Goal: Information Seeking & Learning: Learn about a topic

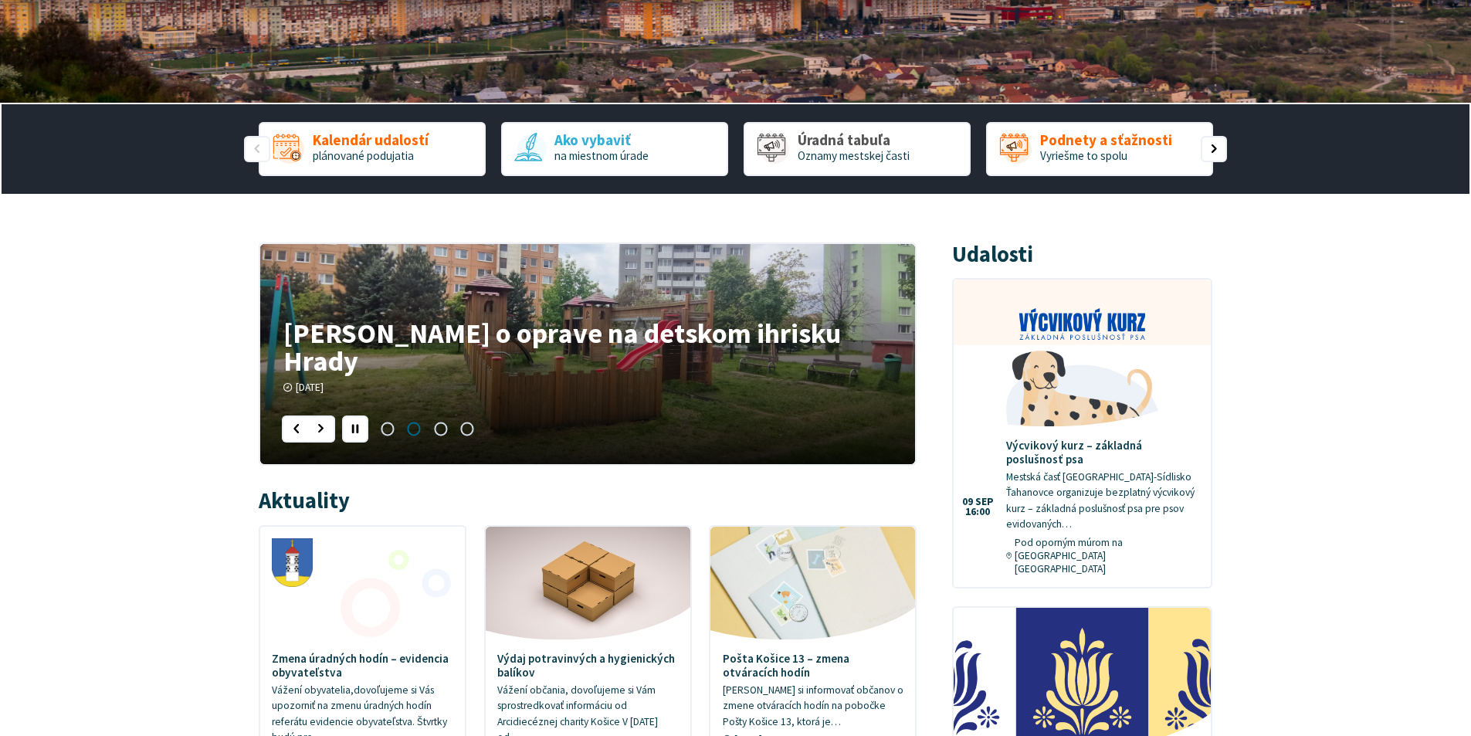
scroll to position [341, 0]
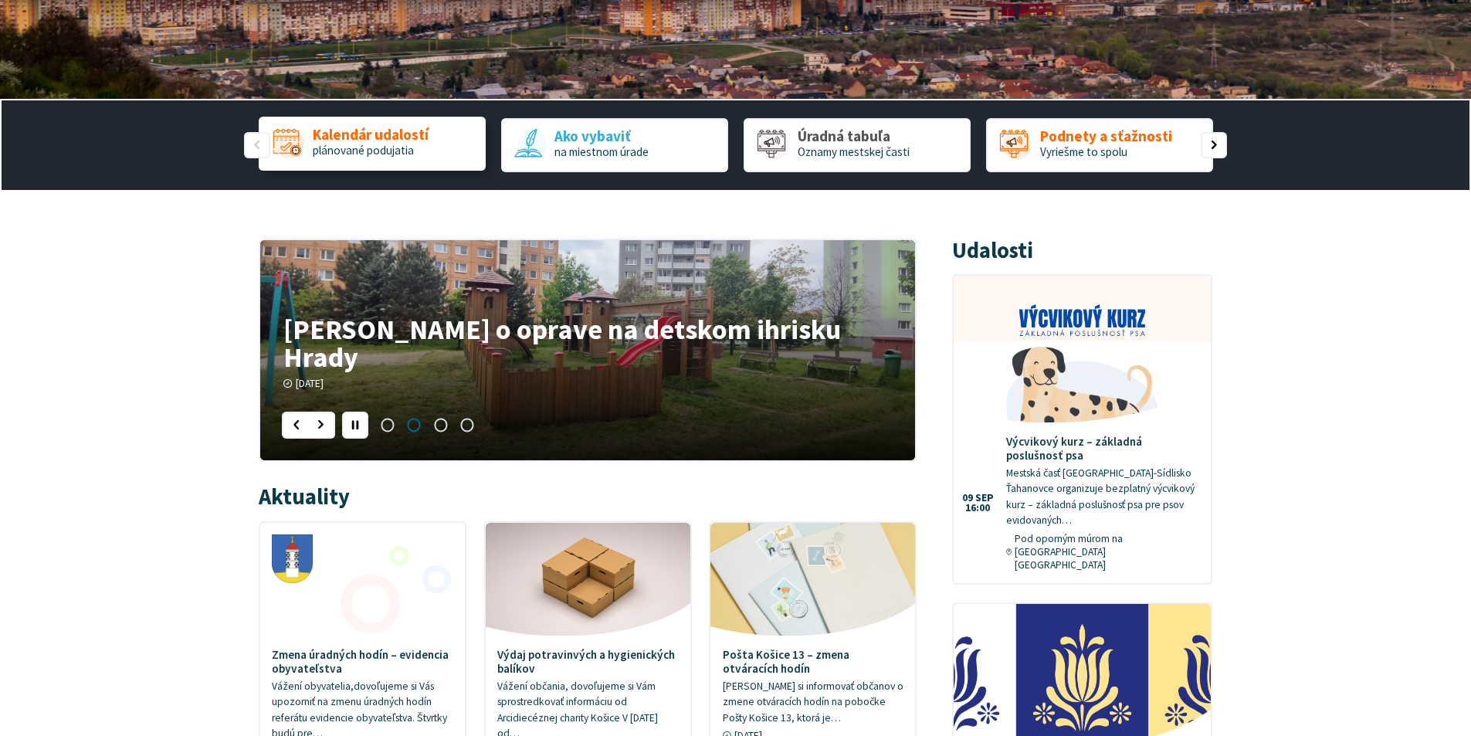
click at [368, 139] on span "Kalendár udalostí" at bounding box center [371, 135] width 116 height 16
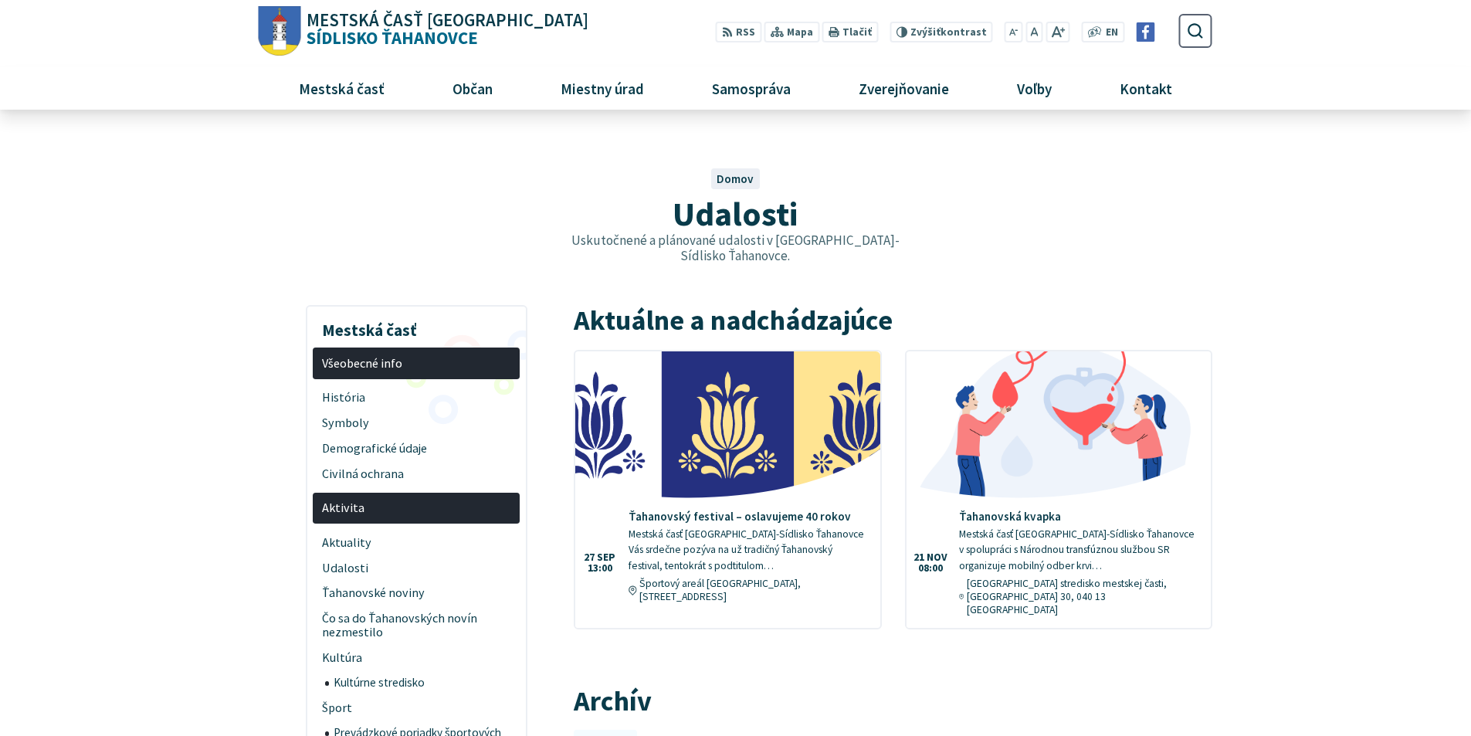
drag, startPoint x: 1467, startPoint y: 145, endPoint x: 1469, endPoint y: 186, distance: 41.0
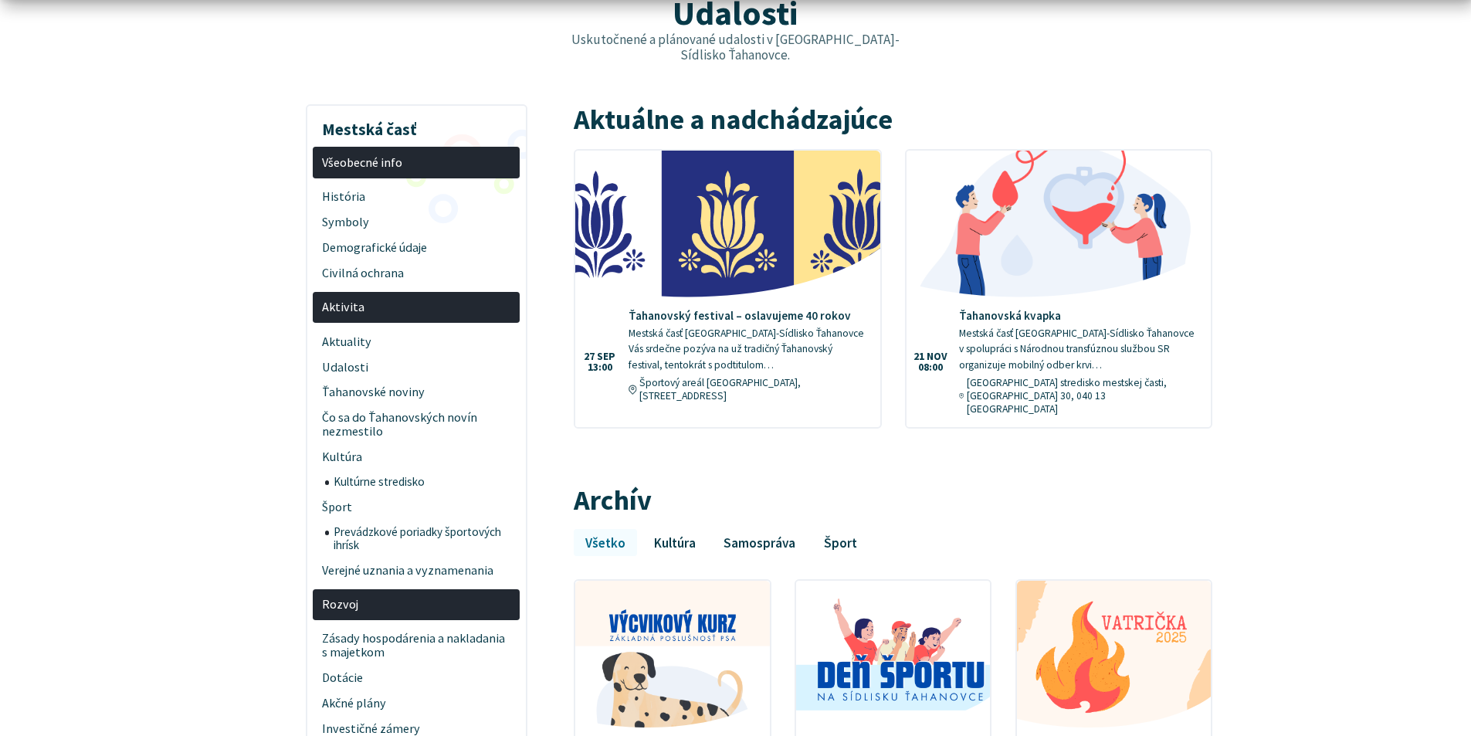
scroll to position [242, 0]
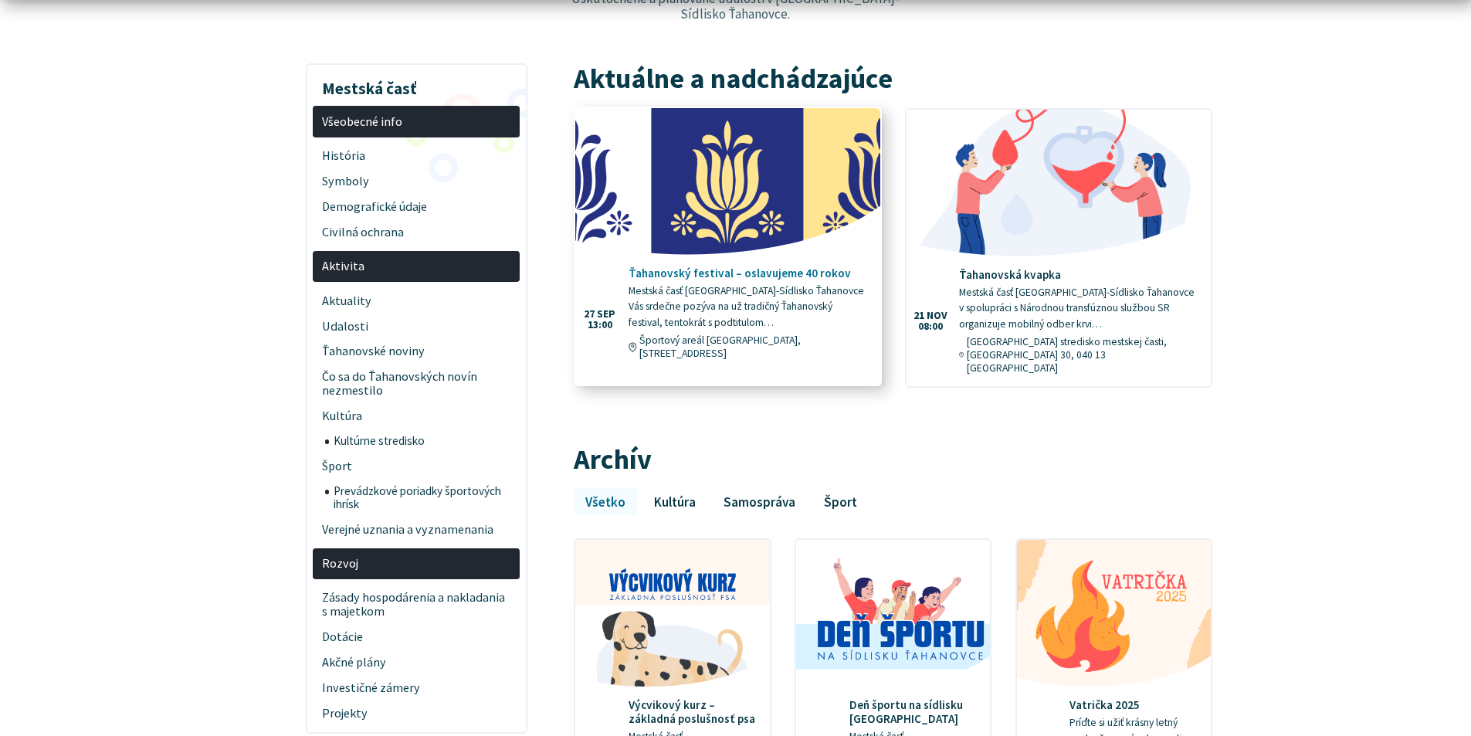
click at [716, 266] on h4 "Ťahanovský festival – oslavujeme 40 rokov" at bounding box center [748, 273] width 239 height 14
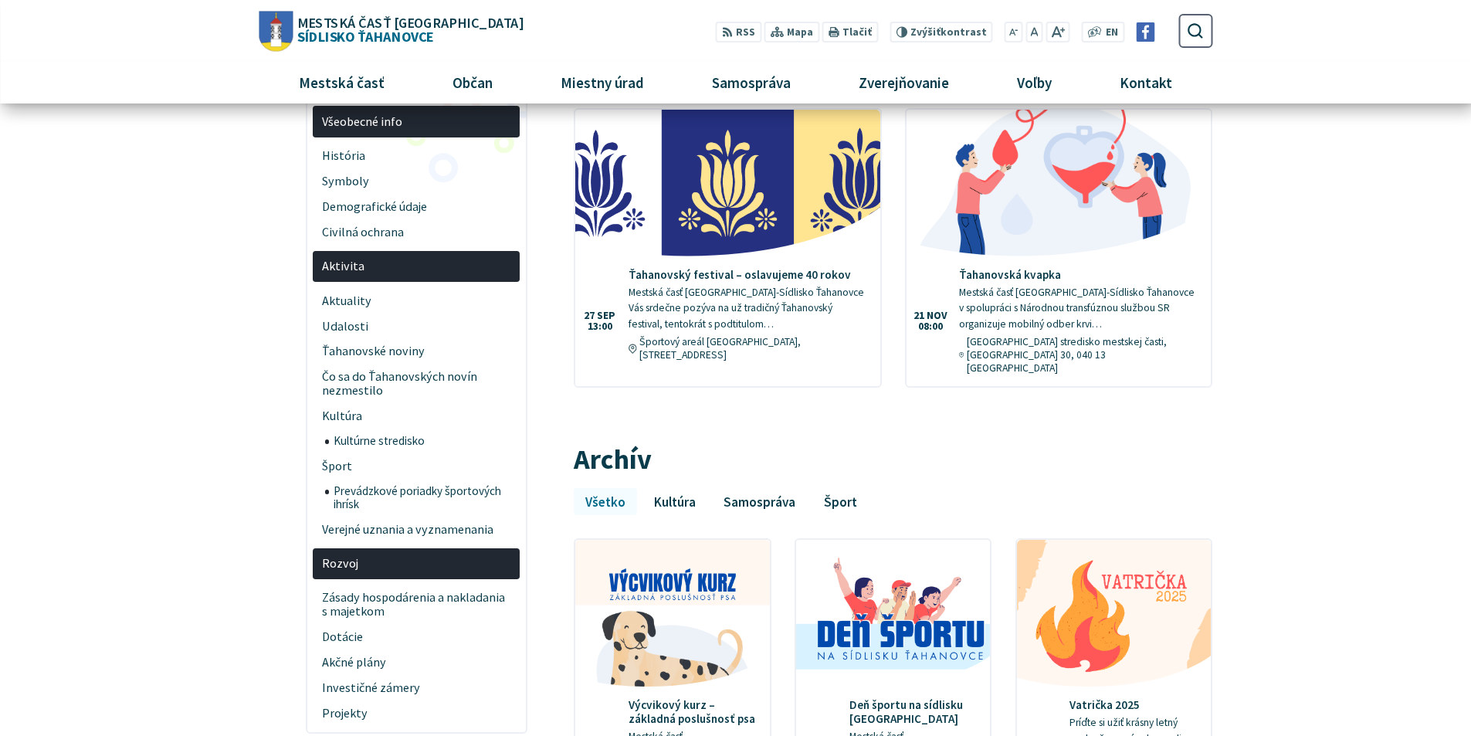
scroll to position [0, 0]
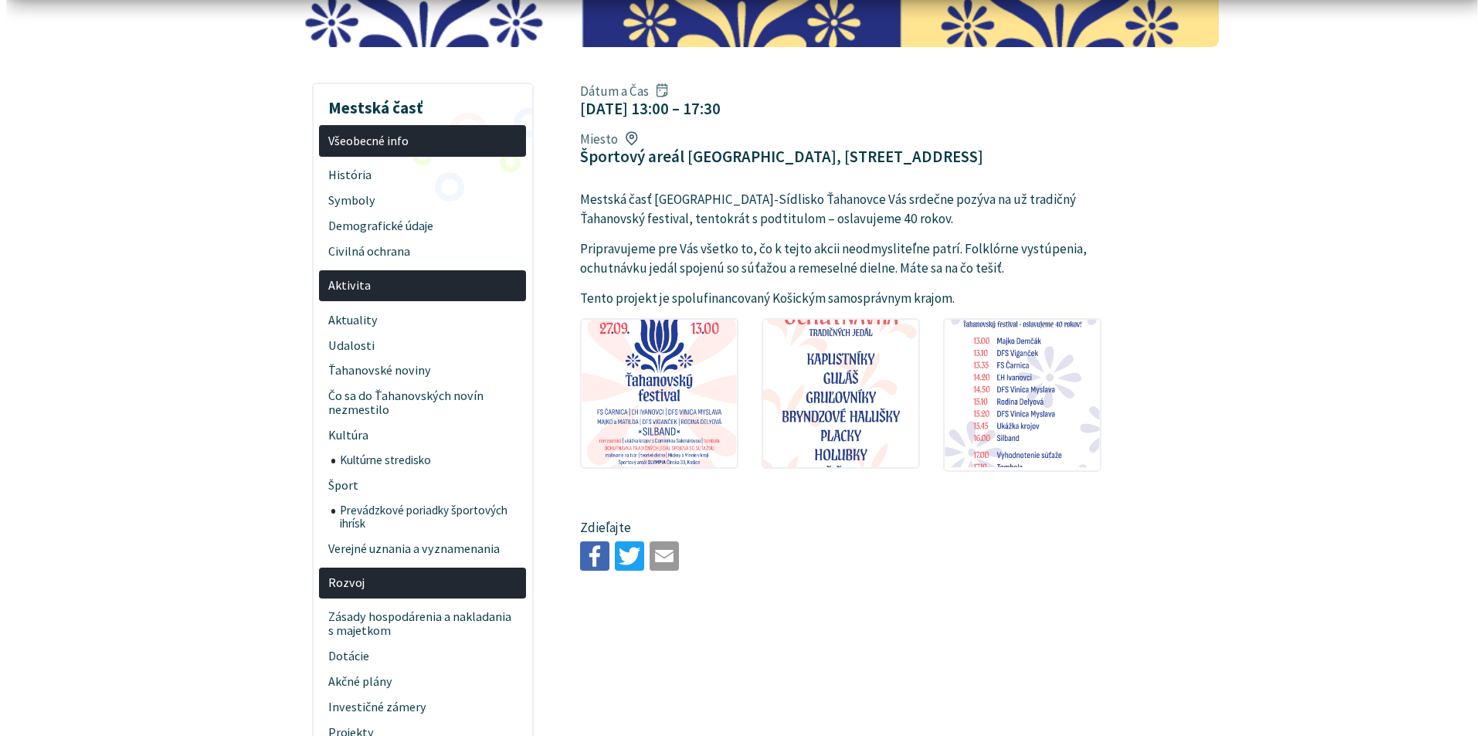
scroll to position [321, 0]
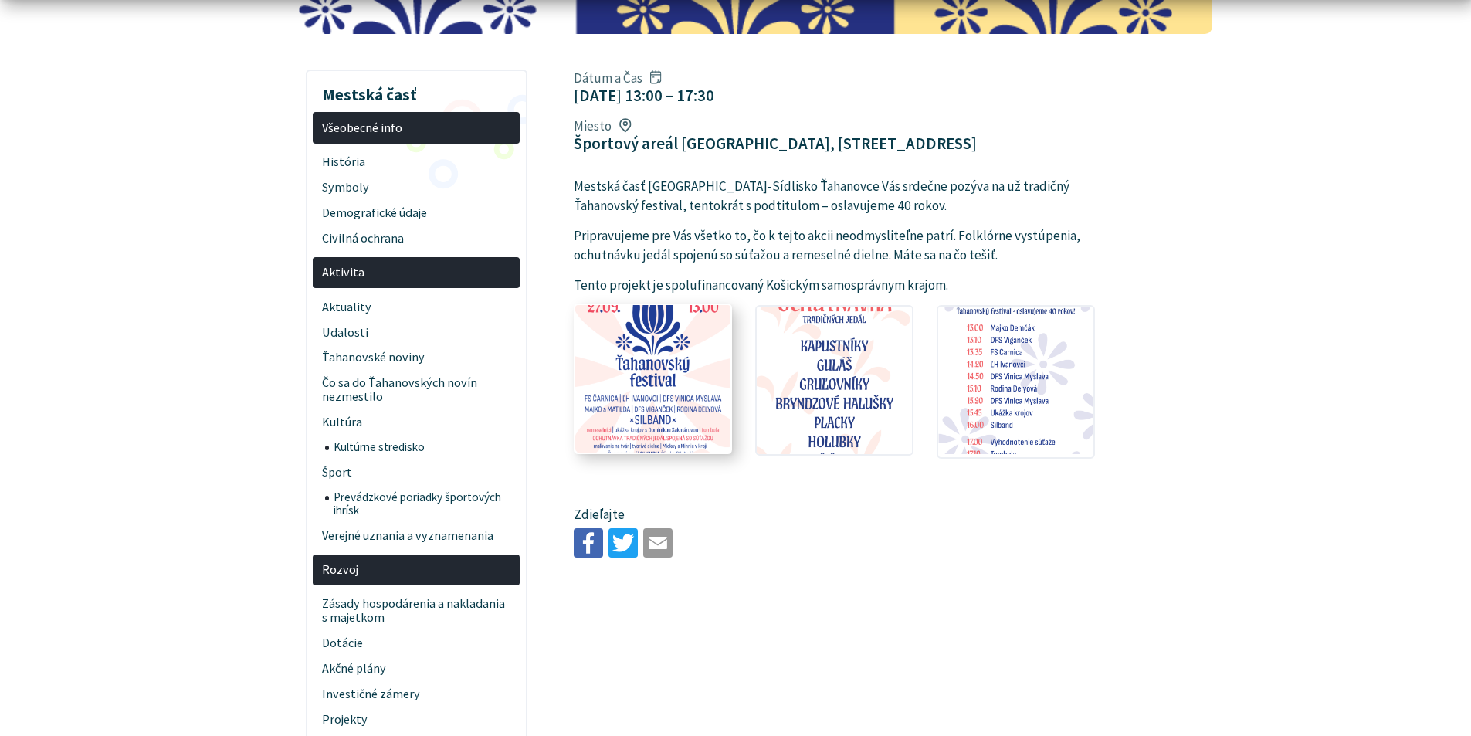
click at [653, 310] on img at bounding box center [653, 379] width 171 height 162
